Goal: Task Accomplishment & Management: Manage account settings

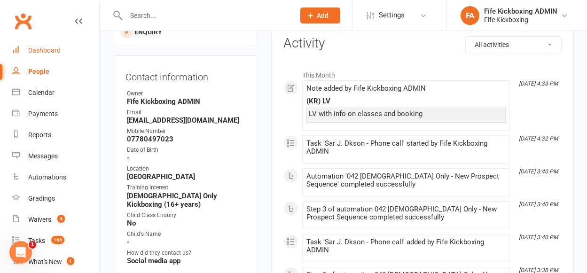
click at [48, 51] on div "Dashboard" at bounding box center [44, 51] width 32 height 8
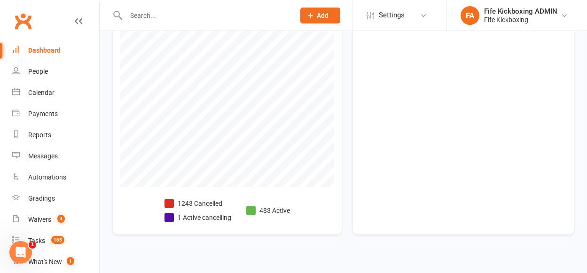
scroll to position [291, 0]
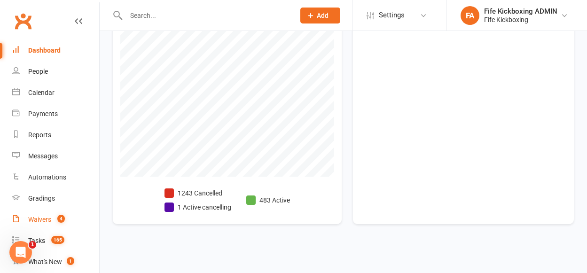
click at [56, 218] on count-badge "4" at bounding box center [59, 220] width 12 height 8
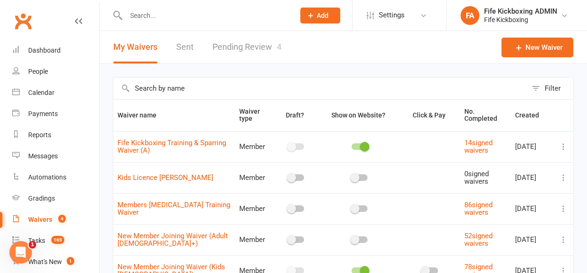
click at [251, 48] on link "Pending Review 4" at bounding box center [247, 47] width 69 height 32
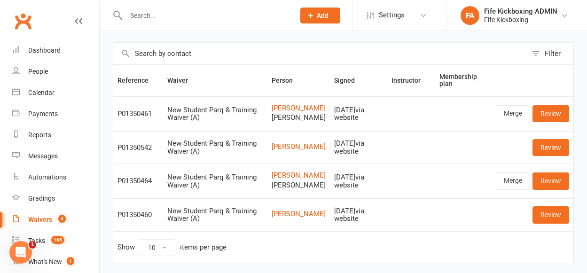
scroll to position [60, 0]
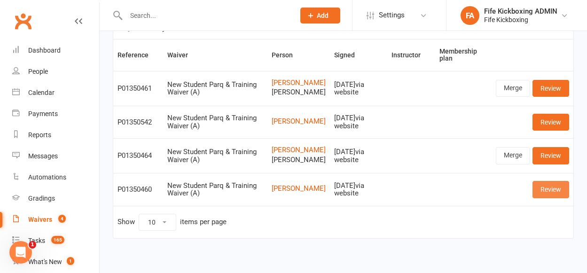
click at [553, 198] on link "Review" at bounding box center [551, 189] width 37 height 17
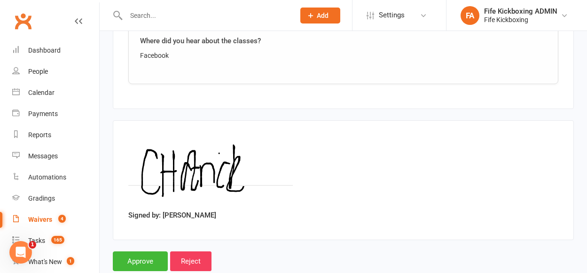
scroll to position [1238, 0]
click at [165, 251] on input "Approve" at bounding box center [140, 261] width 55 height 20
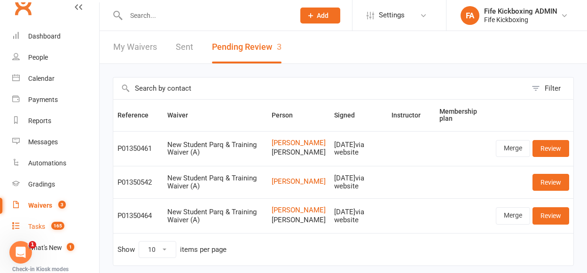
scroll to position [72, 0]
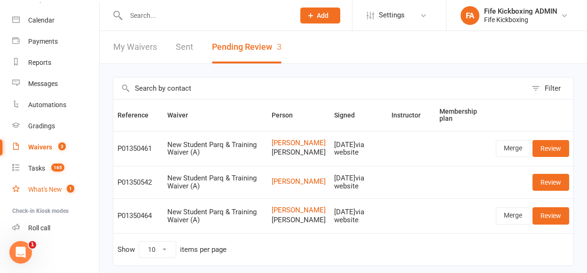
click at [53, 188] on div "What's New" at bounding box center [45, 190] width 34 height 8
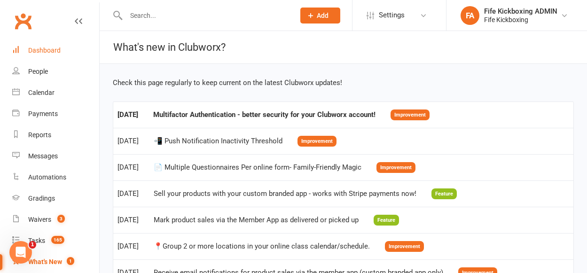
click at [30, 48] on div "Dashboard" at bounding box center [44, 51] width 32 height 8
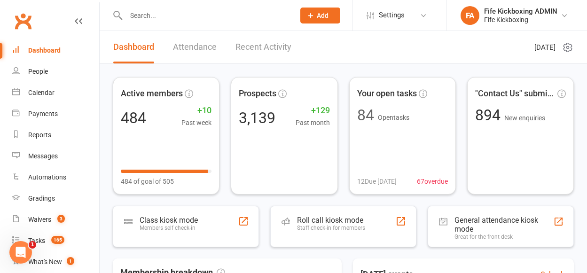
click at [51, 46] on link "Dashboard" at bounding box center [55, 50] width 87 height 21
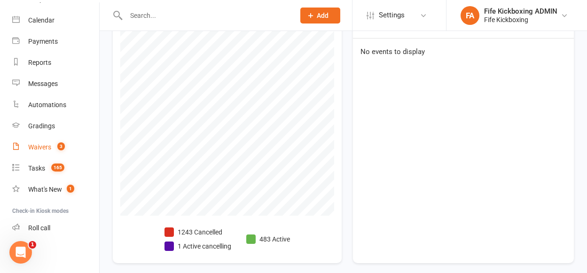
scroll to position [73, 0]
